Goal: Transaction & Acquisition: Purchase product/service

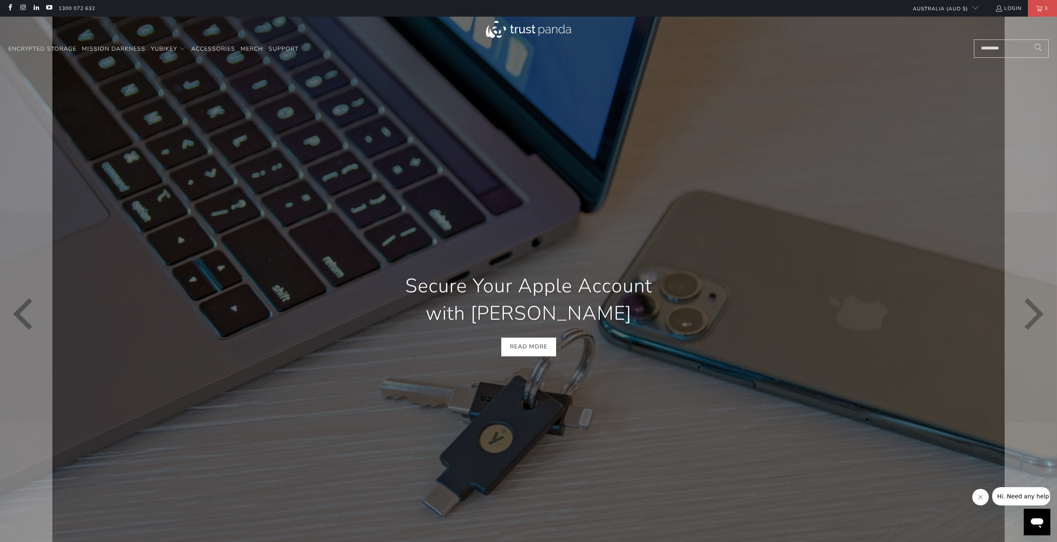
scroll to position [0, 1446]
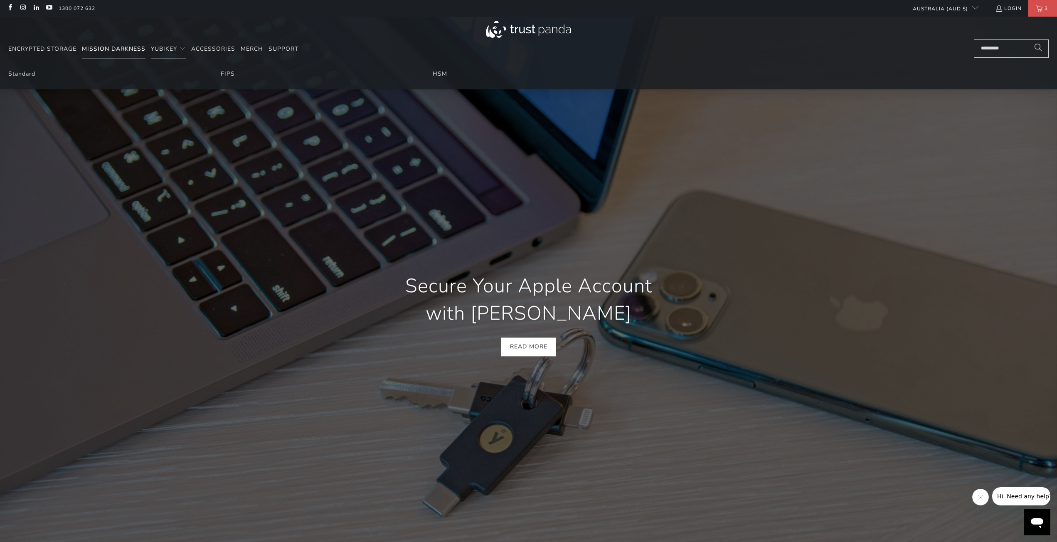
click at [123, 49] on span "Mission Darkness" at bounding box center [114, 49] width 64 height 8
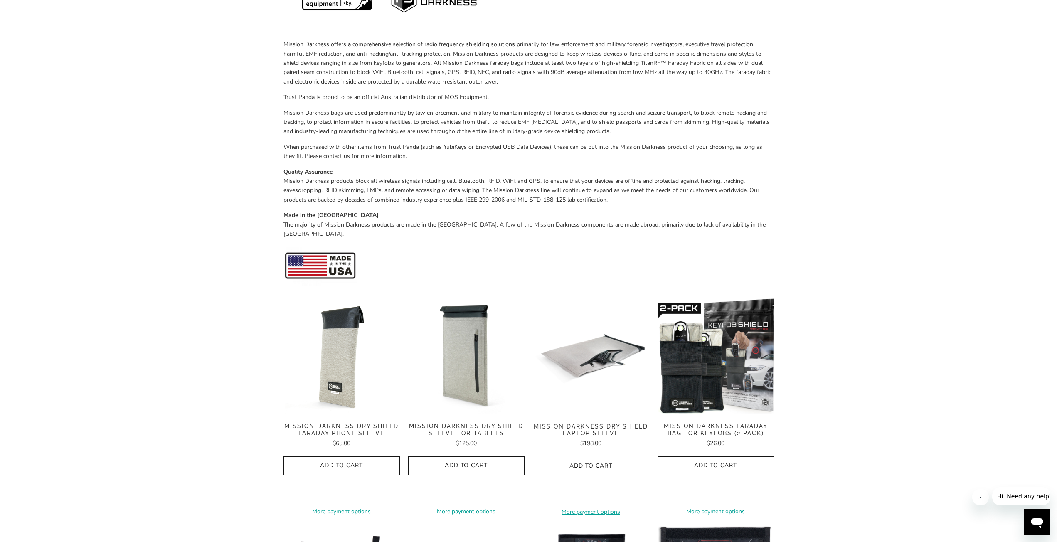
scroll to position [166, 0]
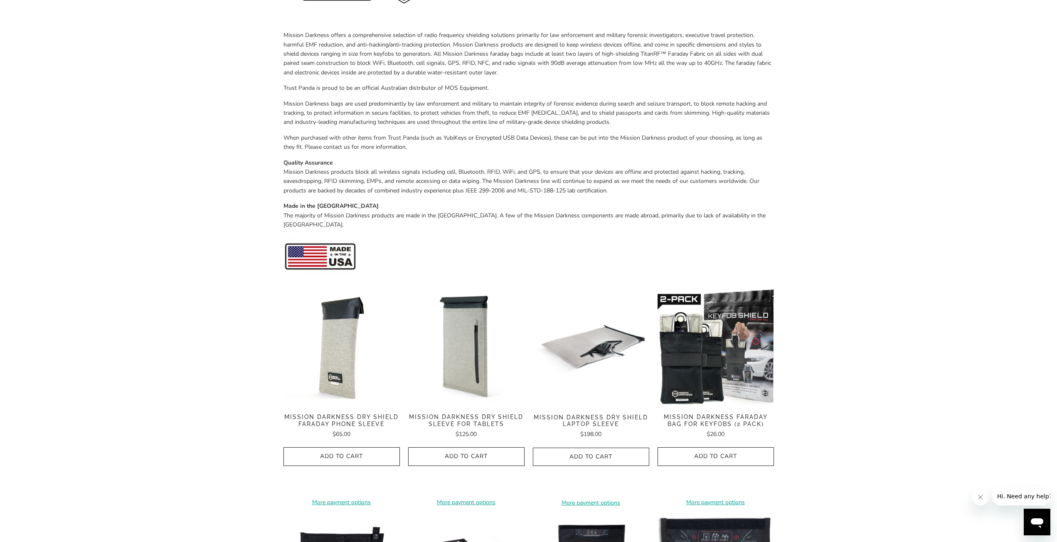
click at [358, 453] on span "Add to Cart" at bounding box center [341, 456] width 99 height 7
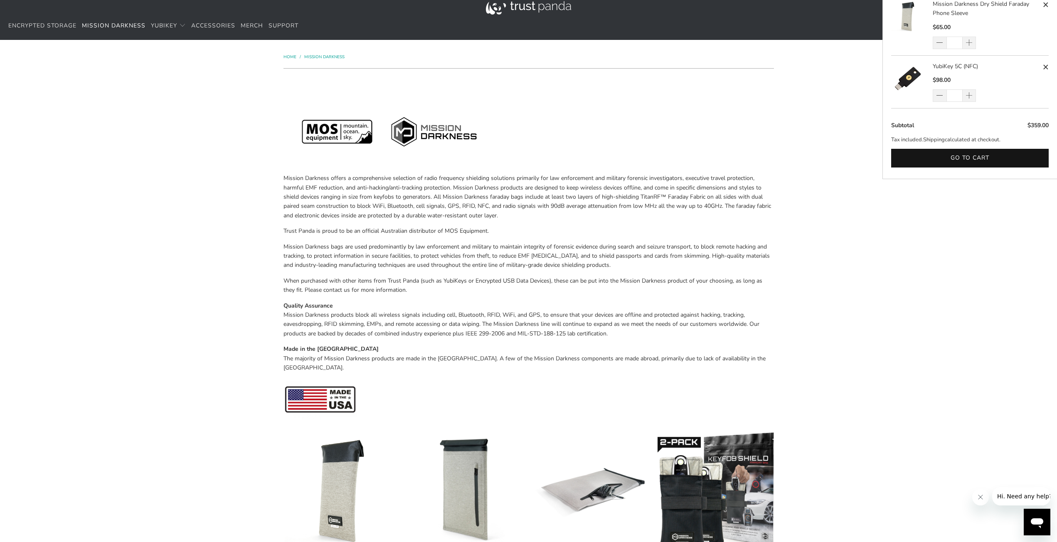
scroll to position [0, 0]
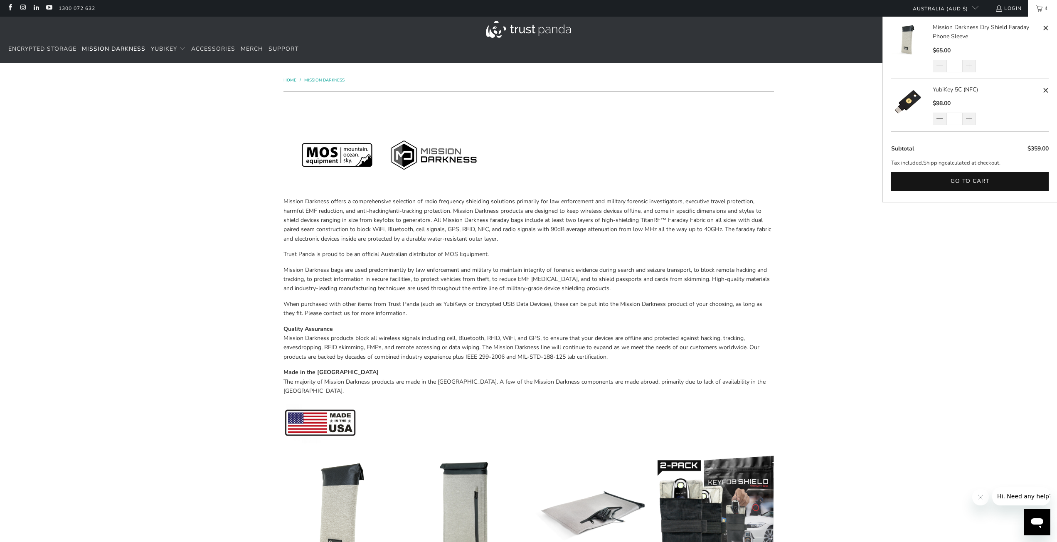
click at [1044, 89] on span at bounding box center [1046, 90] width 6 height 10
type input "*"
